Goal: Use online tool/utility: Utilize a website feature to perform a specific function

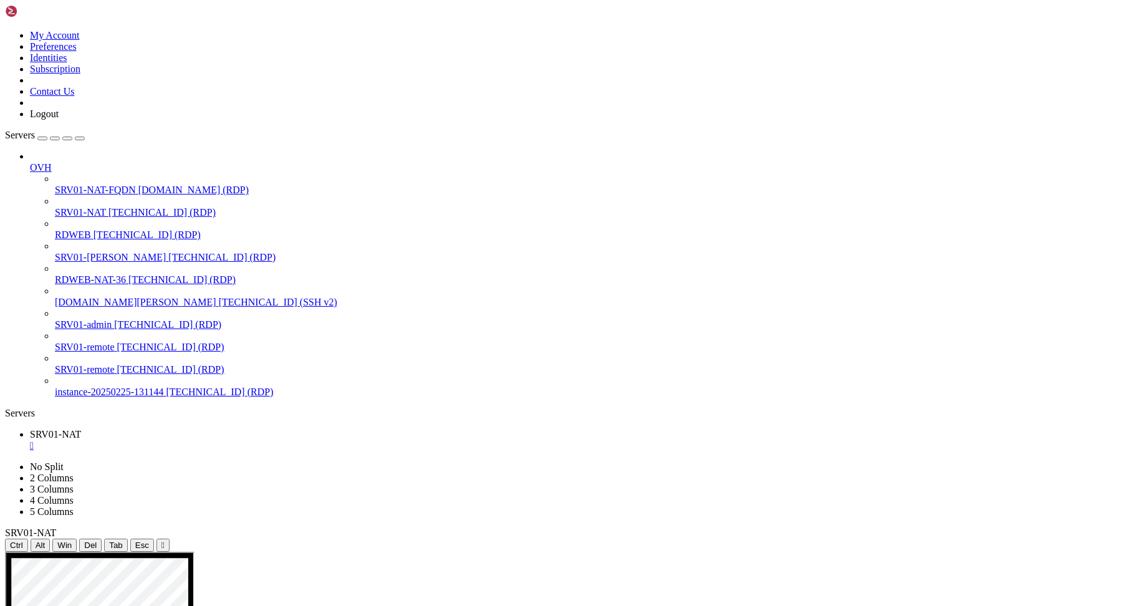
drag, startPoint x: 252, startPoint y: 704, endPoint x: 503, endPoint y: 726, distance: 252.2
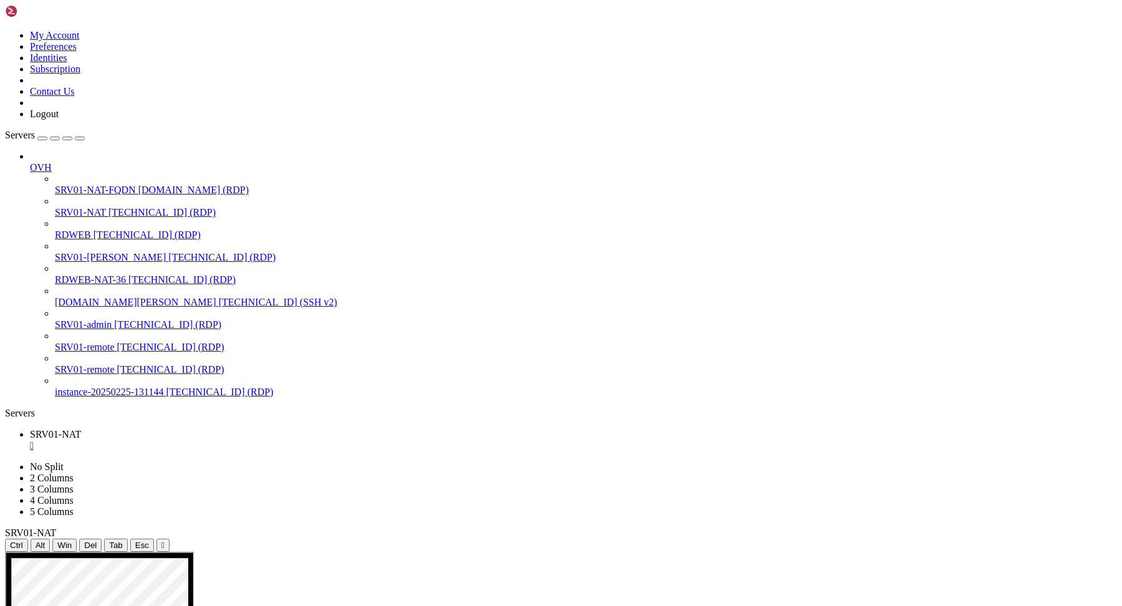
drag, startPoint x: 928, startPoint y: 787, endPoint x: 849, endPoint y: 782, distance: 79.4
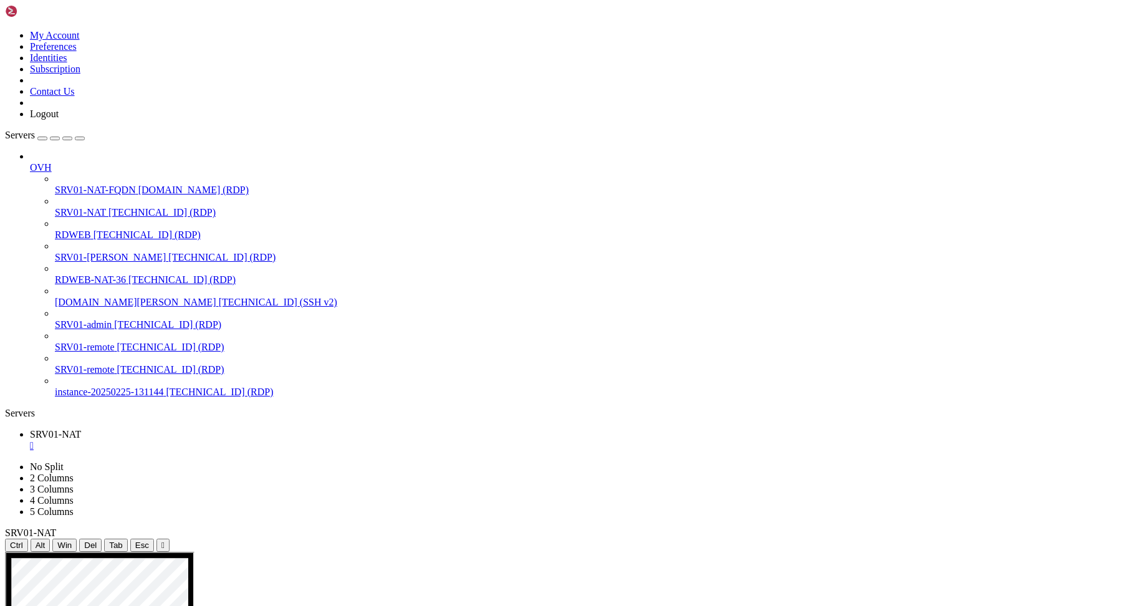
drag, startPoint x: 666, startPoint y: 623, endPoint x: 531, endPoint y: 621, distance: 135.9
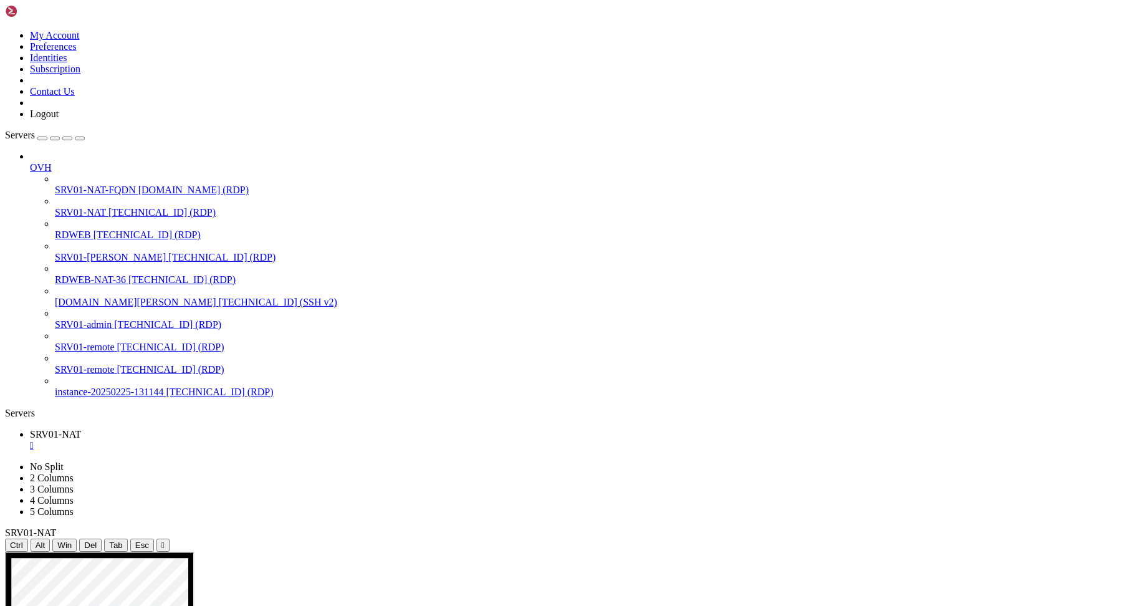
drag, startPoint x: 437, startPoint y: 723, endPoint x: 176, endPoint y: 606, distance: 285.7
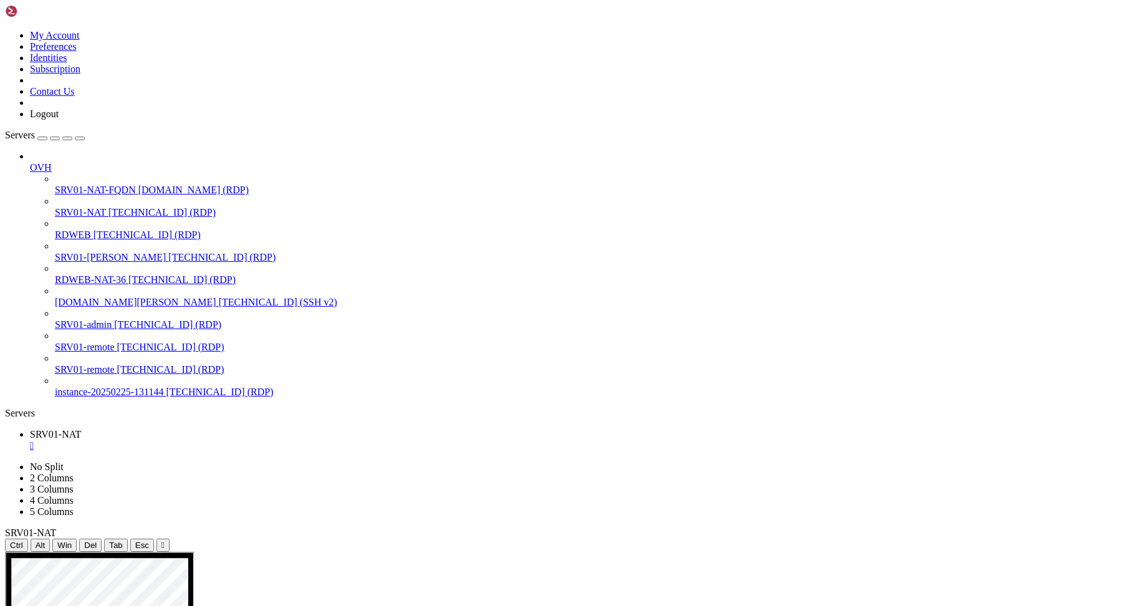
drag, startPoint x: 324, startPoint y: 709, endPoint x: 496, endPoint y: 894, distance: 253.2
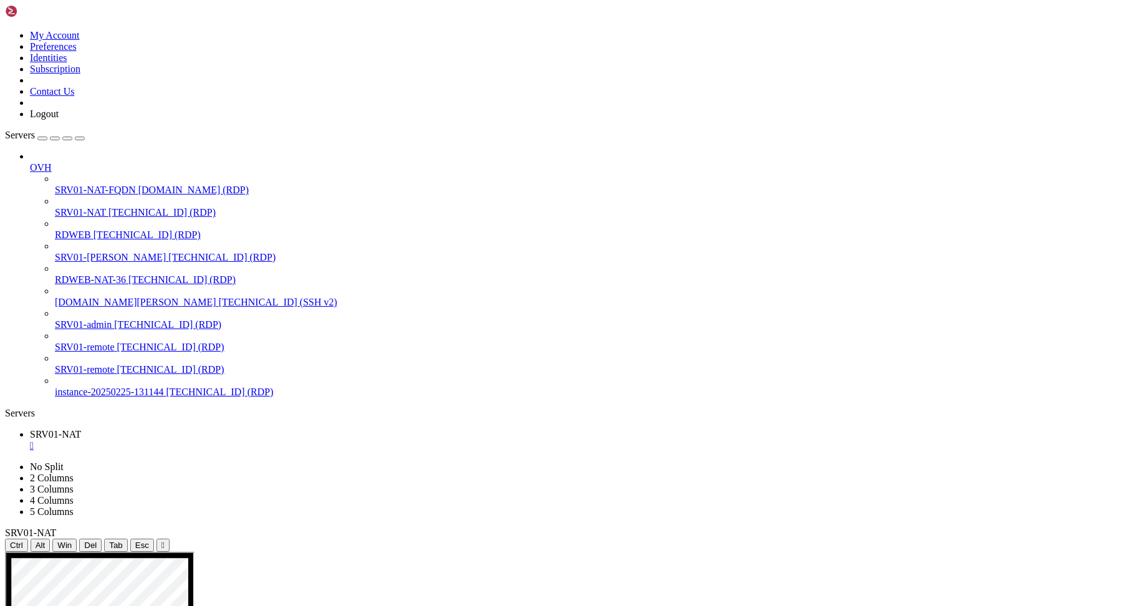
drag, startPoint x: 385, startPoint y: 963, endPoint x: 436, endPoint y: 1017, distance: 74.1
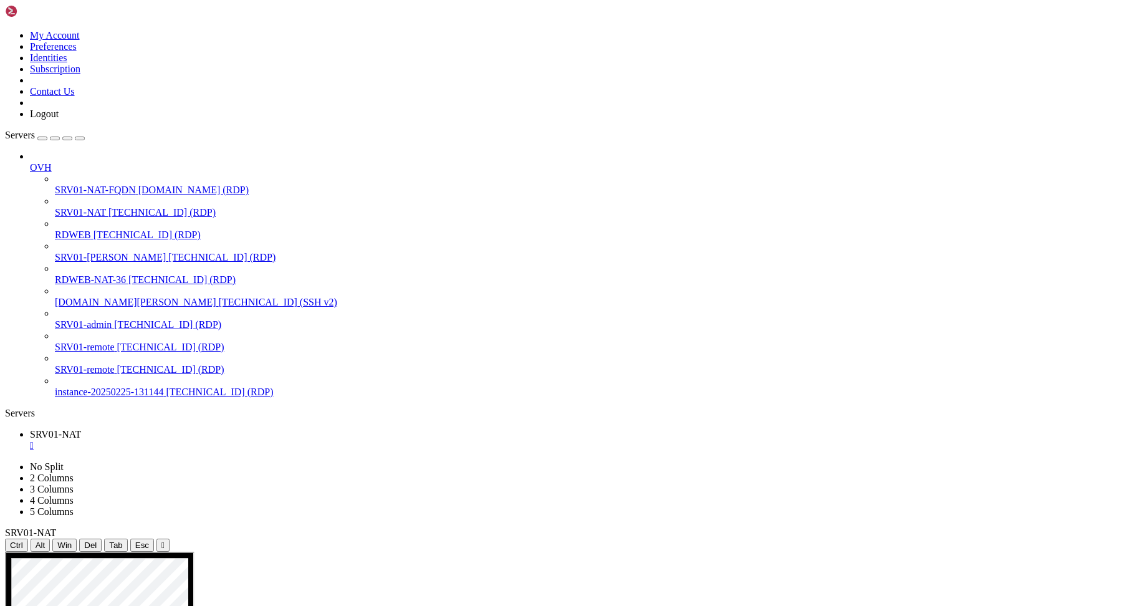
drag, startPoint x: 327, startPoint y: 711, endPoint x: 451, endPoint y: 885, distance: 212.8
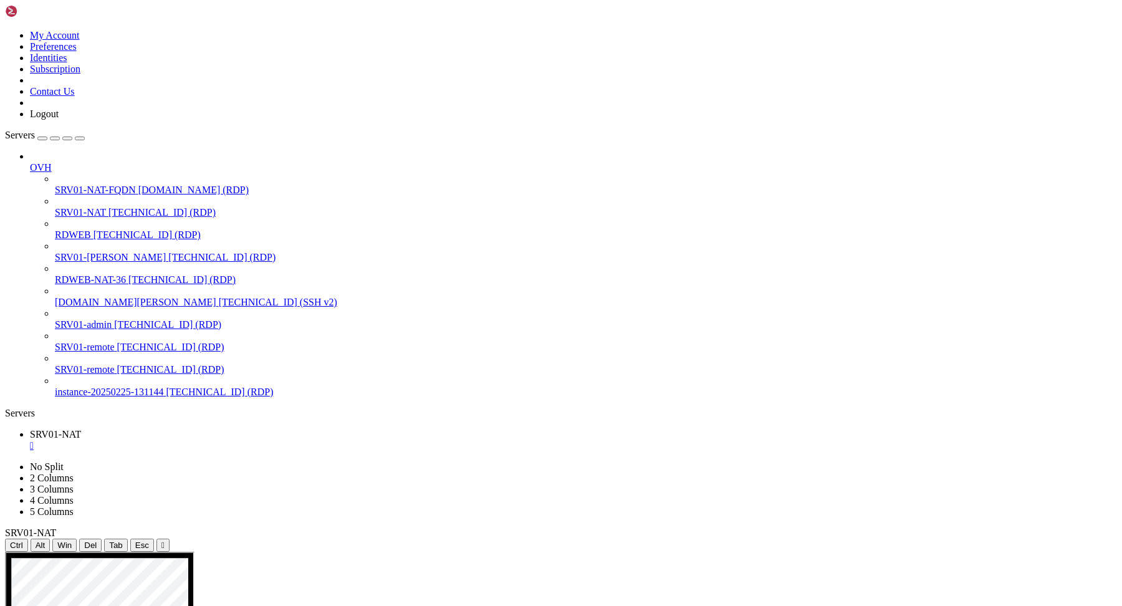
drag, startPoint x: 160, startPoint y: 584, endPoint x: 423, endPoint y: 619, distance: 266.0
drag, startPoint x: 325, startPoint y: 709, endPoint x: 428, endPoint y: 893, distance: 210.7
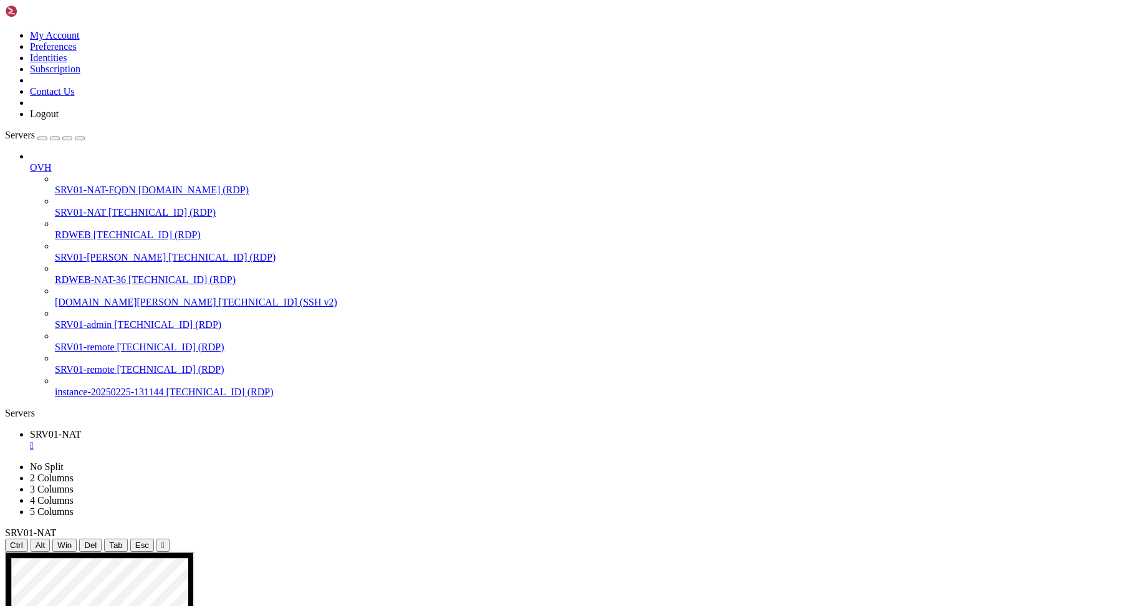
drag, startPoint x: 323, startPoint y: 703, endPoint x: 415, endPoint y: 903, distance: 220.1
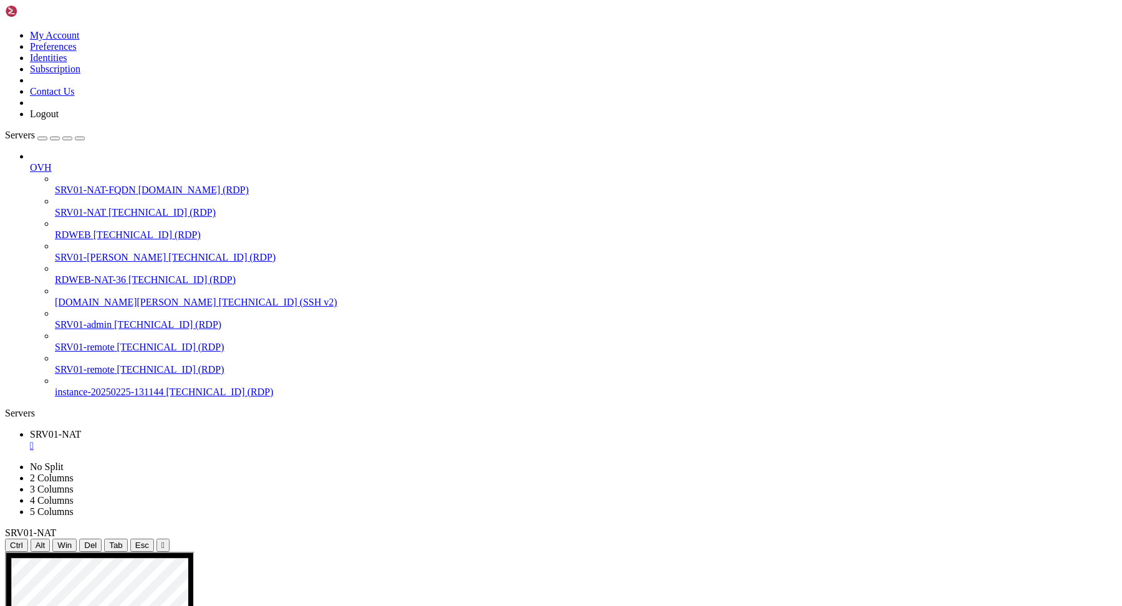
drag, startPoint x: 161, startPoint y: 585, endPoint x: 323, endPoint y: 606, distance: 163.4
